Goal: Navigation & Orientation: Find specific page/section

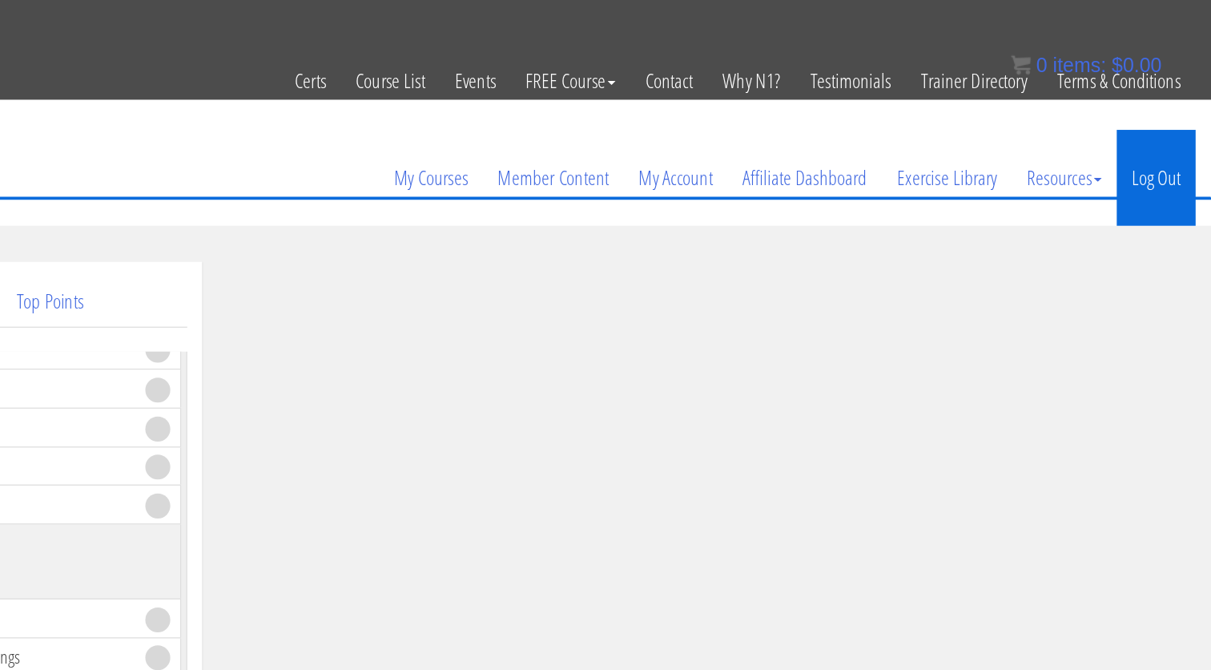
click at [1135, 143] on link "Log Out" at bounding box center [1166, 142] width 63 height 77
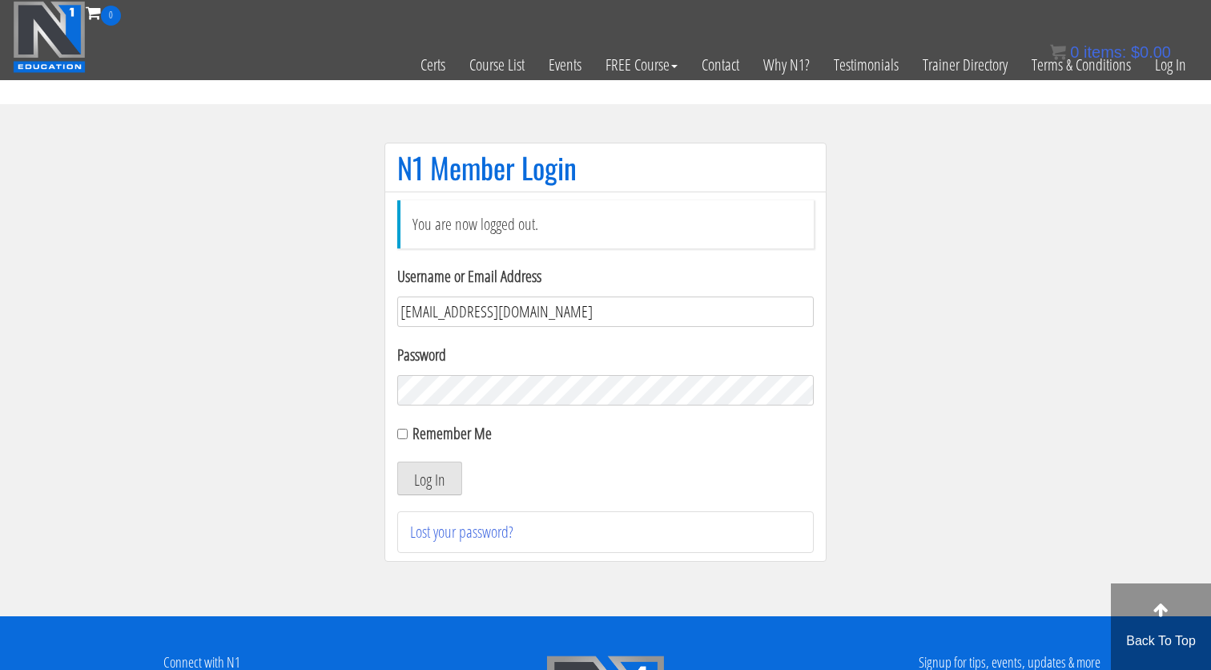
type input "gn01766500@gmail.com"
click at [429, 478] on button "Log In" at bounding box center [429, 478] width 65 height 34
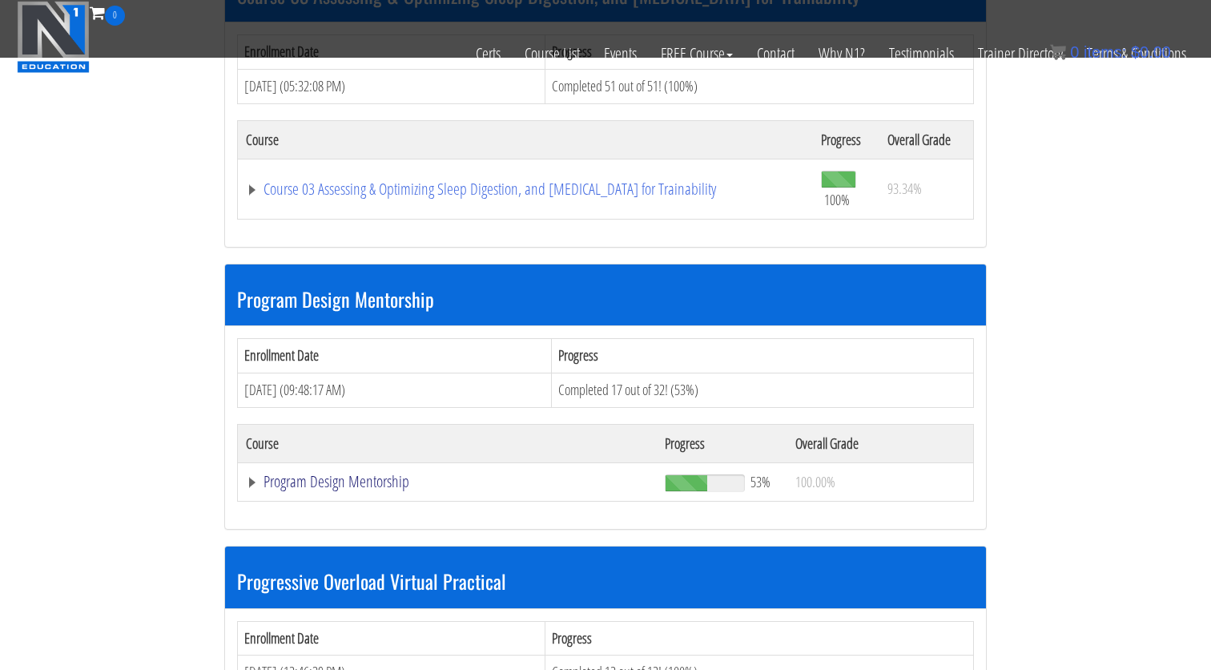
scroll to position [1451, 0]
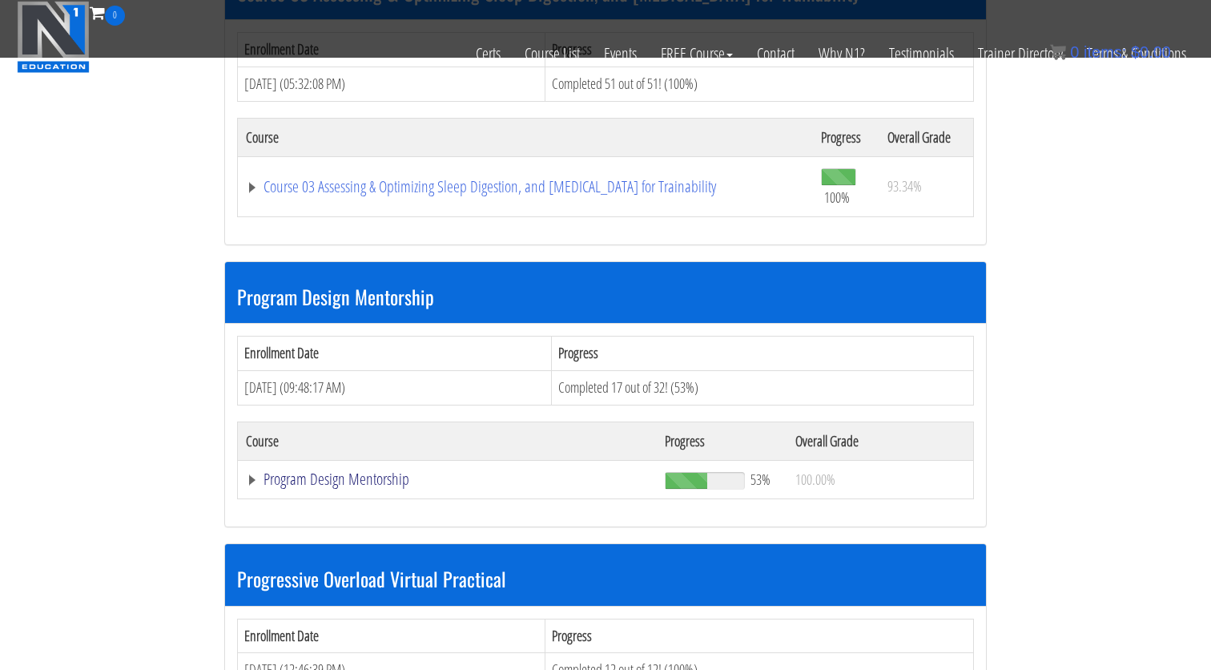
click at [370, 473] on link "Program Design Mentorship" at bounding box center [447, 479] width 403 height 16
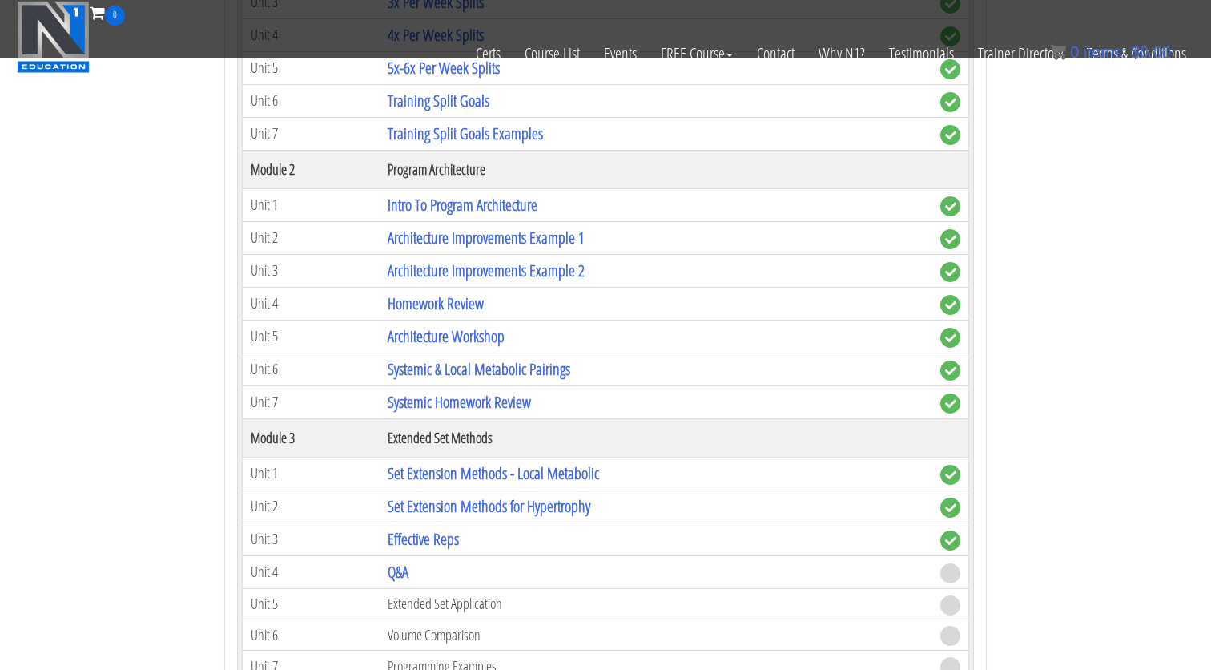
scroll to position [2136, 0]
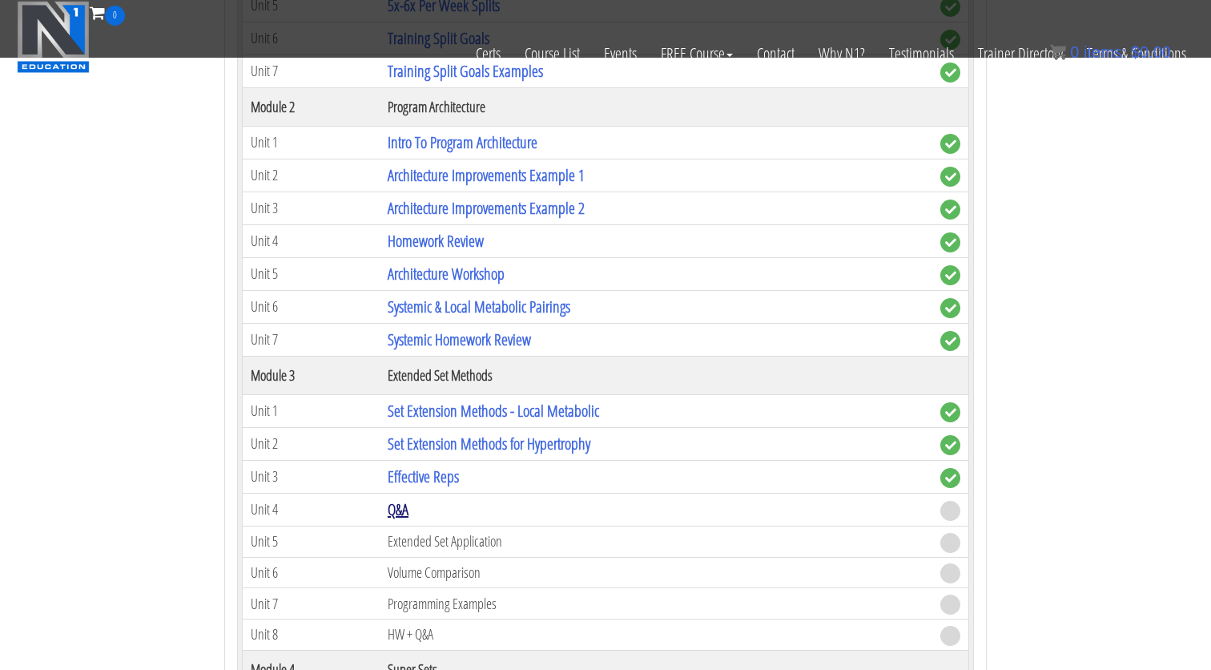
click at [402, 501] on link "Q&A" at bounding box center [398, 509] width 21 height 22
